Goal: Task Accomplishment & Management: Use online tool/utility

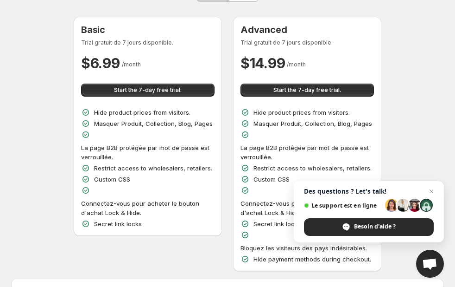
scroll to position [232, 0]
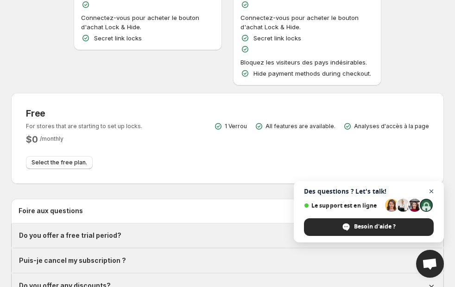
click at [432, 191] on span "Open chat" at bounding box center [432, 191] width 12 height 12
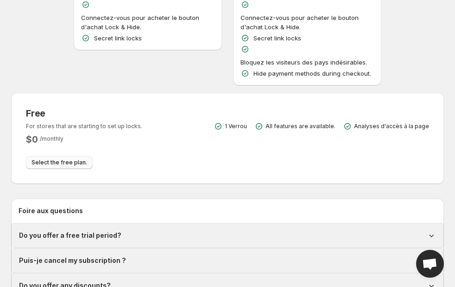
click at [66, 162] on span "Select the free plan." at bounding box center [60, 162] width 56 height 7
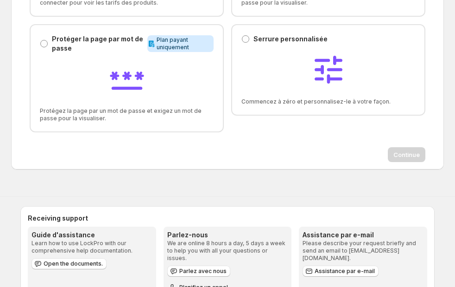
scroll to position [232, 0]
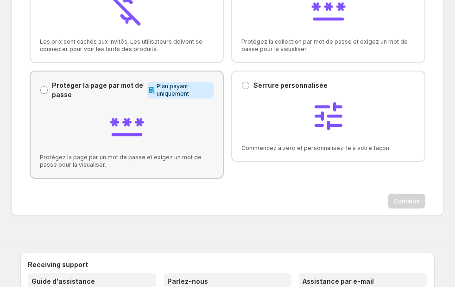
click at [186, 87] on span "Plan payant uniquement" at bounding box center [183, 90] width 53 height 15
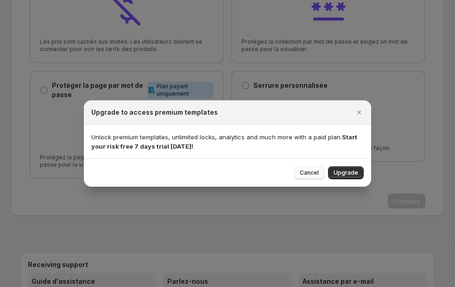
click at [312, 173] on span "Cancel" at bounding box center [309, 172] width 19 height 7
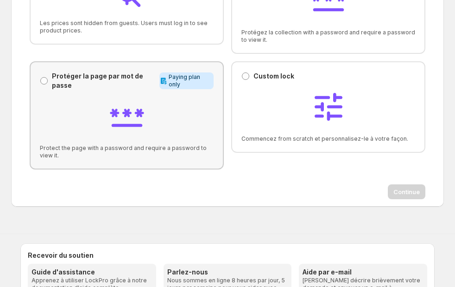
click at [180, 145] on span "Protect the page with a password and require a password to view it." at bounding box center [127, 151] width 174 height 15
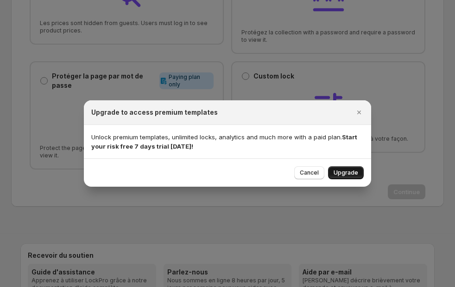
click at [339, 173] on span "Upgrade" at bounding box center [346, 172] width 25 height 7
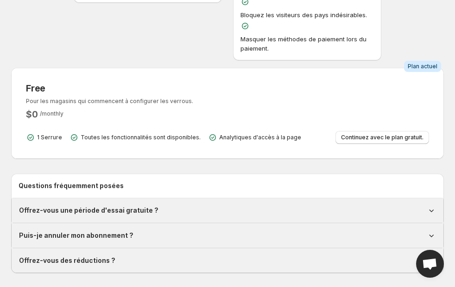
scroll to position [325, 0]
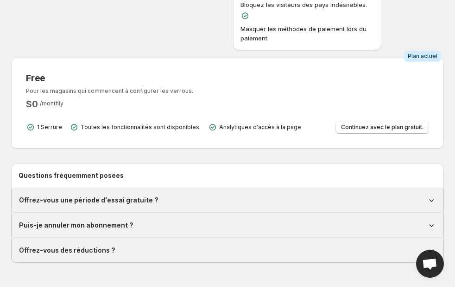
click at [338, 126] on div "Free Pour les magasins qui commencent à configurer les verrous. $ 0 / monthly 1…" at bounding box center [228, 103] width 418 height 76
click at [349, 123] on span "Continuez avec le plan gratuit." at bounding box center [382, 126] width 83 height 7
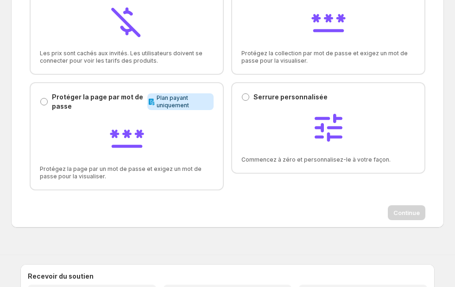
scroll to position [219, 0]
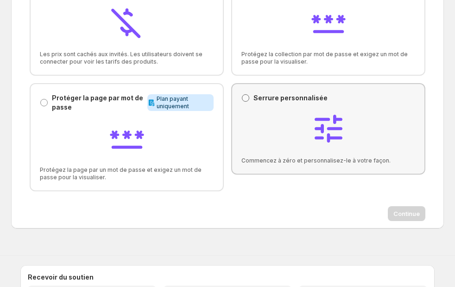
click at [242, 99] on span at bounding box center [245, 97] width 7 height 7
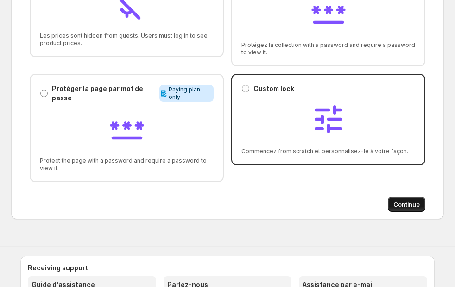
click at [412, 203] on span "Continue" at bounding box center [407, 203] width 26 height 9
select select "******"
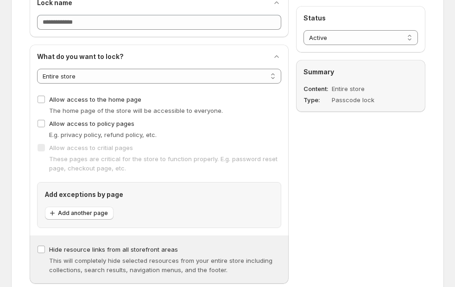
scroll to position [34, 0]
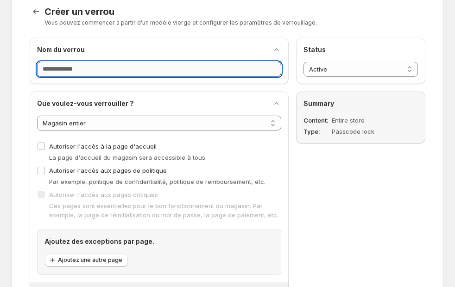
click at [227, 72] on input "Nom du verrou" at bounding box center [159, 69] width 244 height 15
click at [252, 121] on select "**********" at bounding box center [159, 122] width 244 height 15
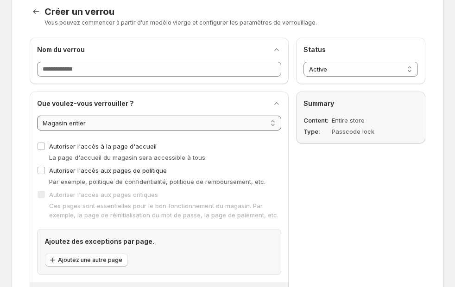
click at [37, 115] on select "**********" at bounding box center [159, 122] width 244 height 15
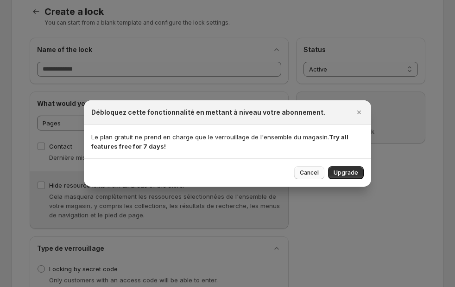
click at [322, 176] on button "Cancel" at bounding box center [309, 172] width 30 height 13
select select "*******"
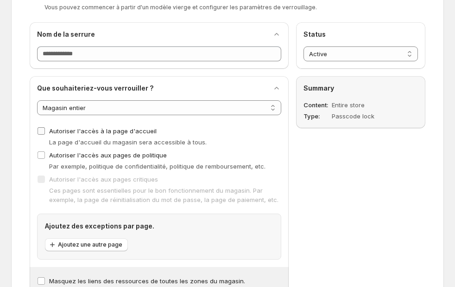
scroll to position [0, 0]
